Goal: Information Seeking & Learning: Find specific fact

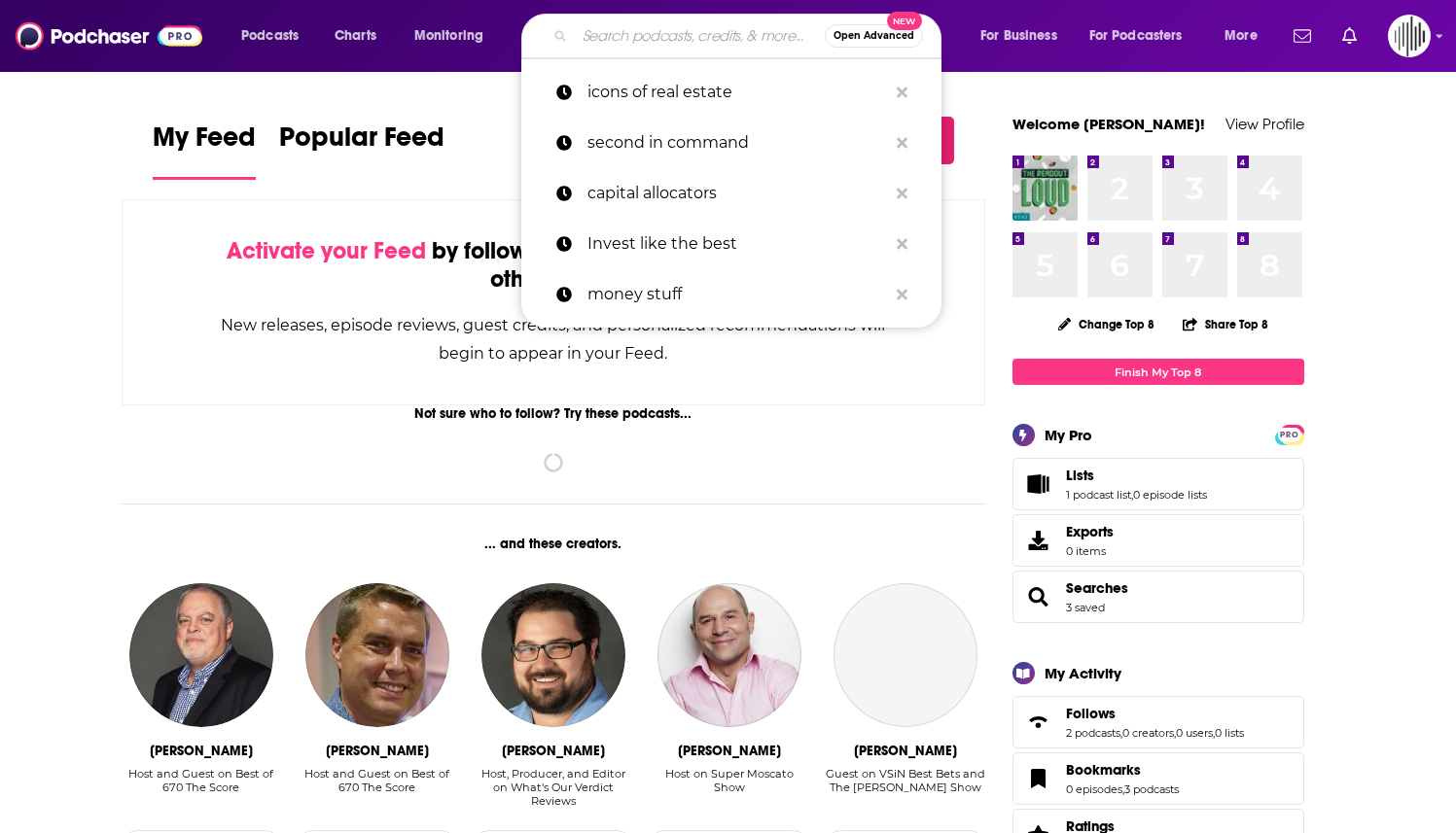
click at [712, 34] on input "Search podcasts, credits, & more..." at bounding box center [700, 36] width 250 height 31
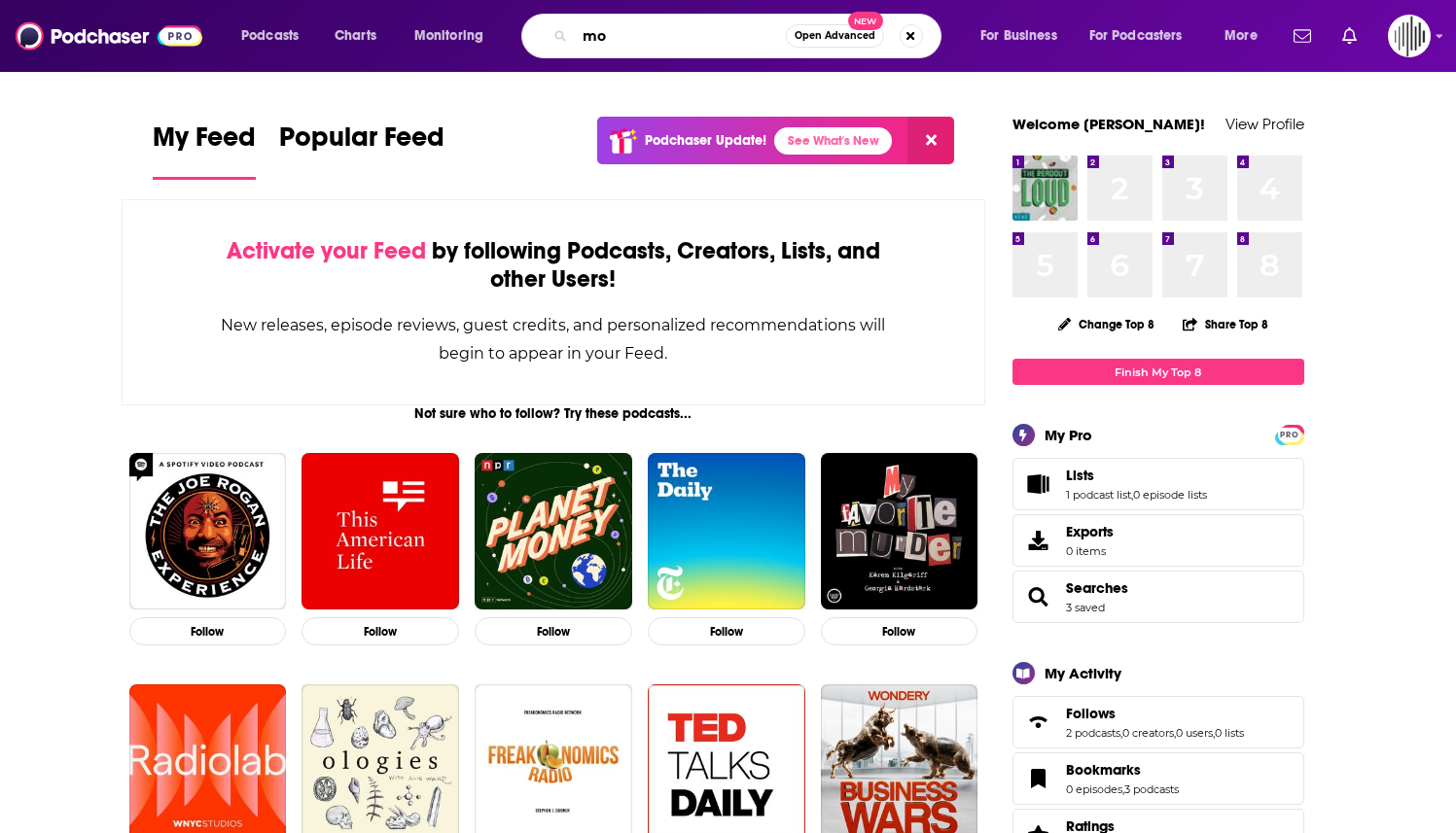
type input "m"
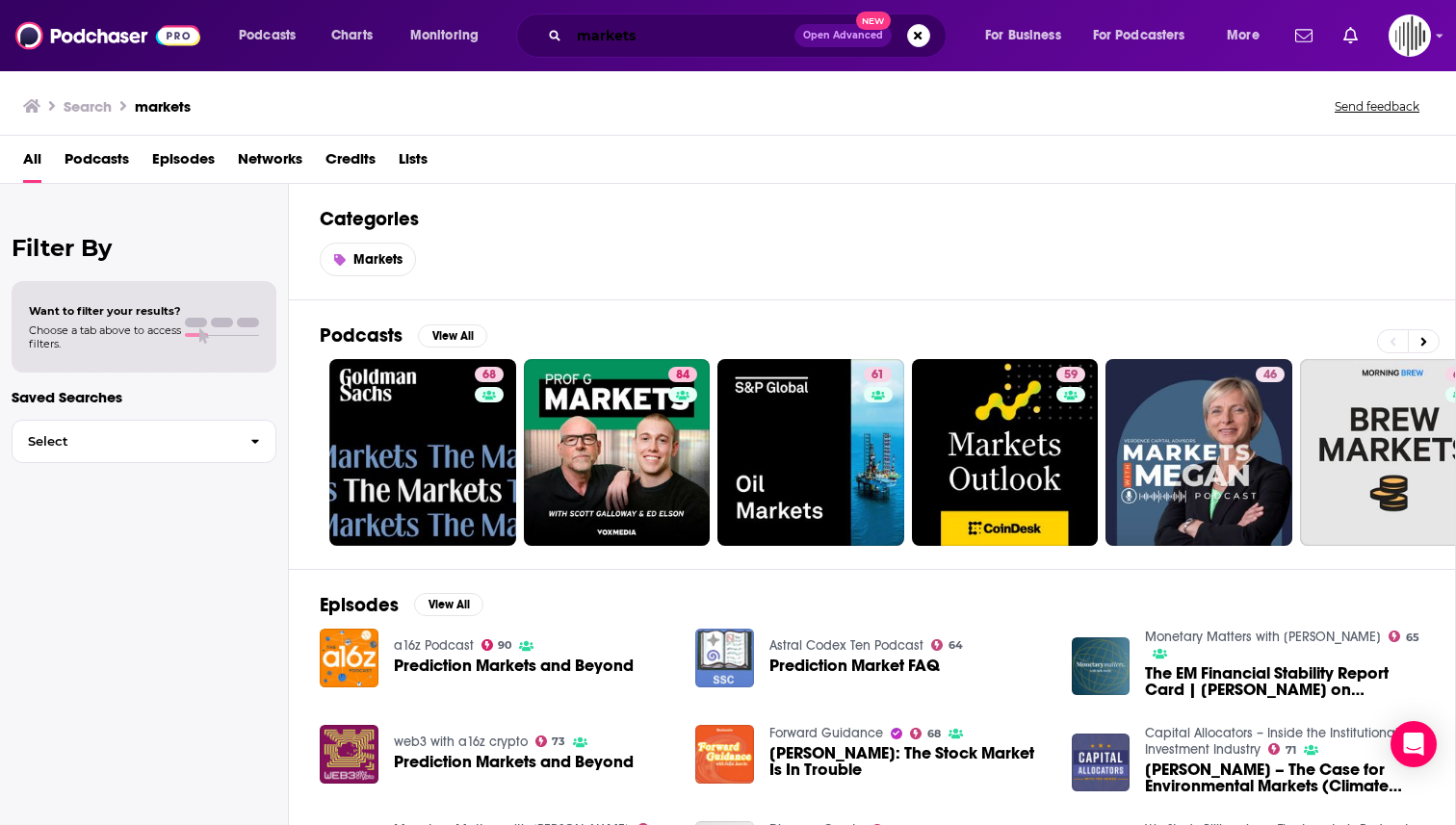
click at [708, 36] on input "markets" at bounding box center [682, 36] width 226 height 31
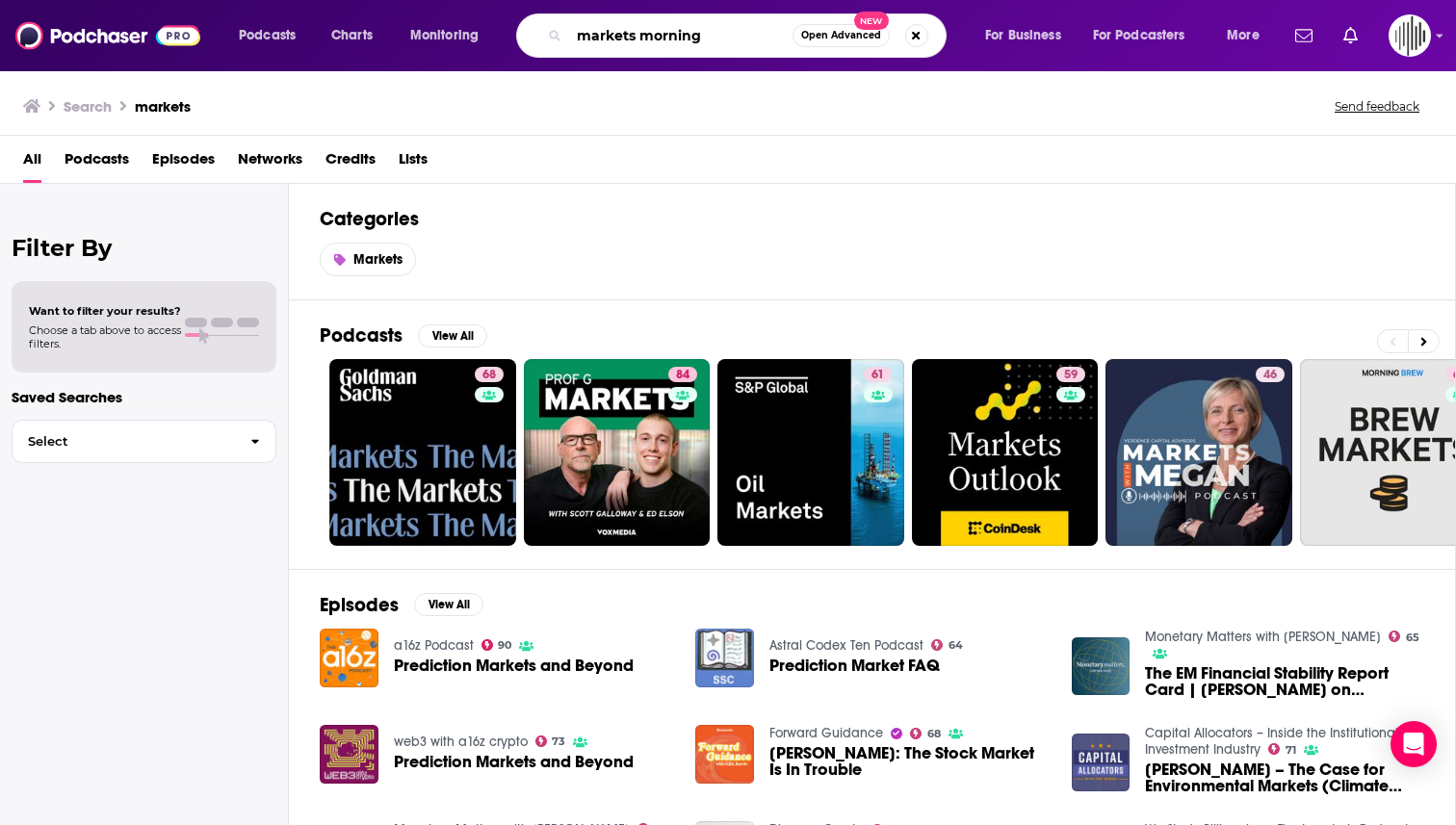
type input "markets morning"
